Goal: Task Accomplishment & Management: Use online tool/utility

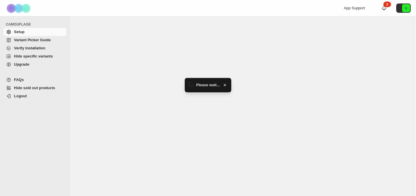
select select "**********"
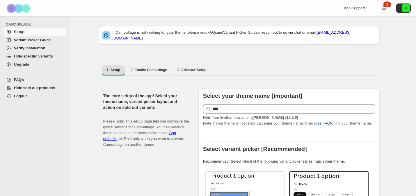
click at [22, 57] on span "Hide specific variants" at bounding box center [33, 56] width 39 height 4
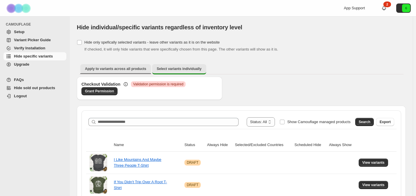
click at [105, 68] on span "Apply to variants across all products" at bounding box center [115, 69] width 61 height 5
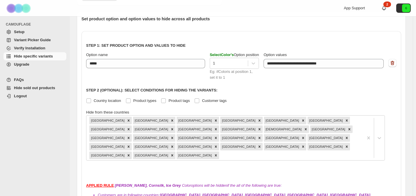
scroll to position [94, 0]
